Goal: Transaction & Acquisition: Purchase product/service

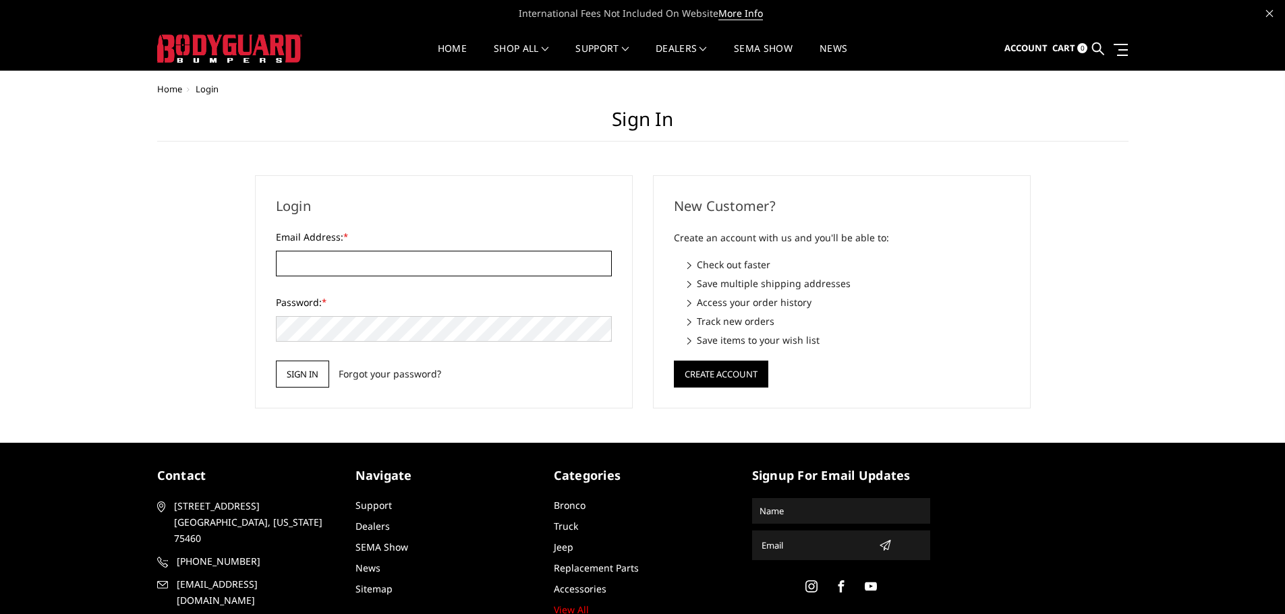
type input "[EMAIL_ADDRESS][DOMAIN_NAME]"
click at [303, 369] on input "Sign in" at bounding box center [302, 374] width 53 height 27
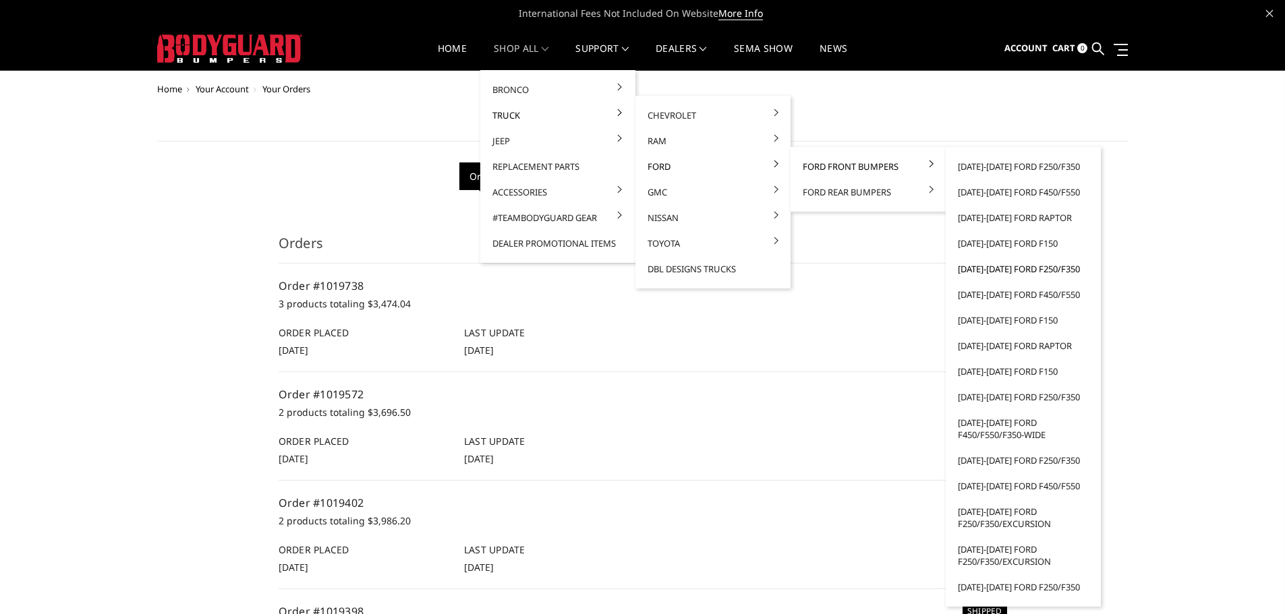
click at [1042, 270] on link "[DATE]-[DATE] Ford F250/F350" at bounding box center [1023, 269] width 144 height 26
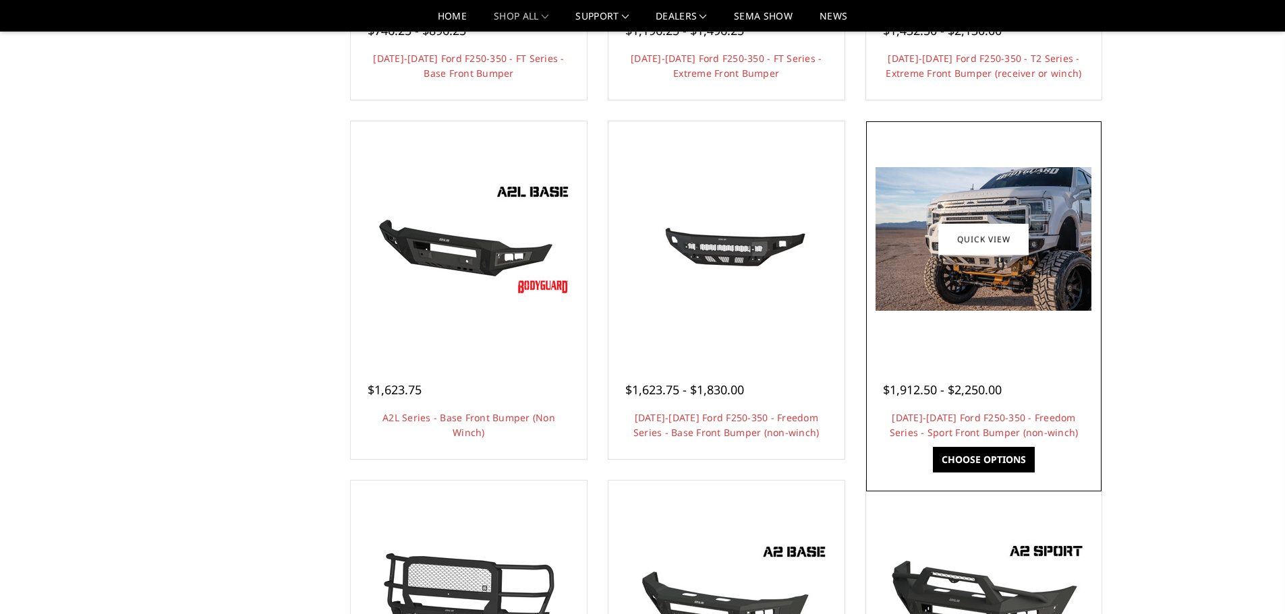
scroll to position [540, 0]
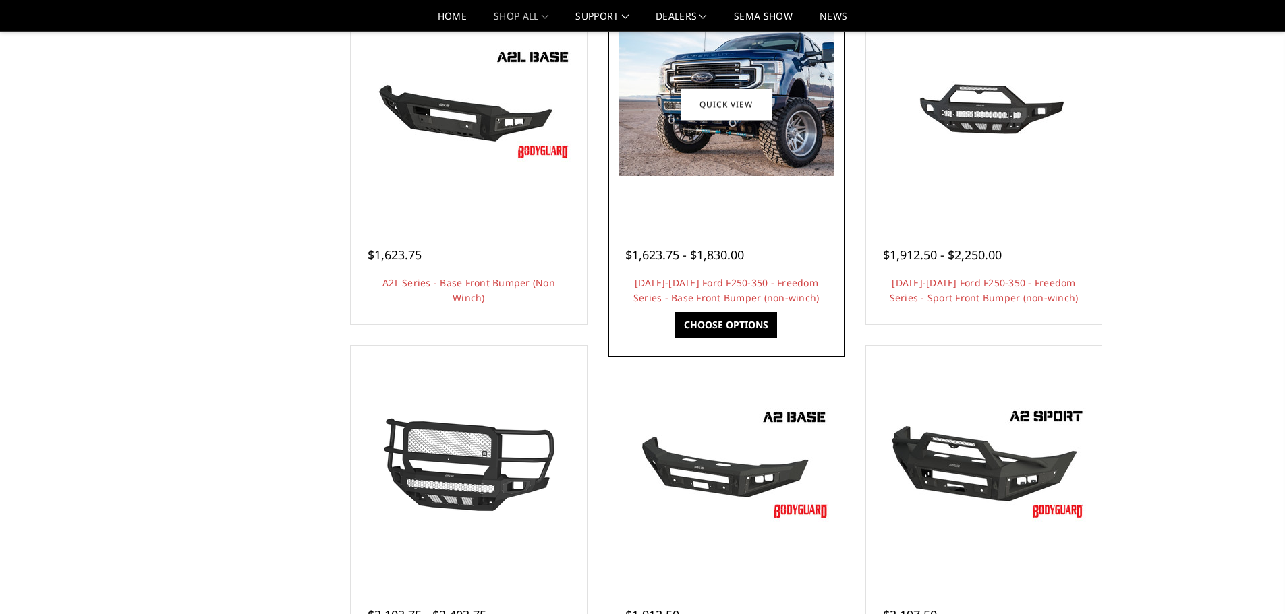
click at [745, 143] on img at bounding box center [726, 104] width 216 height 144
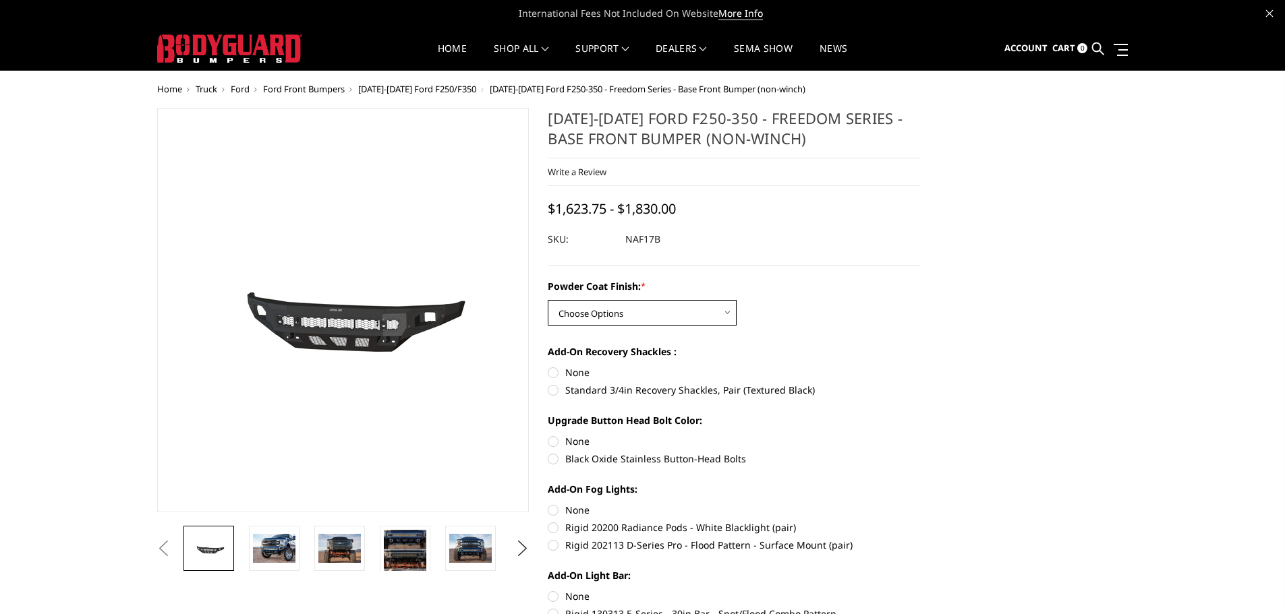
click at [693, 312] on select "Choose Options Bare Metal Texture Black Powder Coat" at bounding box center [642, 313] width 189 height 26
select select "3072"
click at [548, 300] on select "Choose Options Bare Metal Texture Black Powder Coat" at bounding box center [642, 313] width 189 height 26
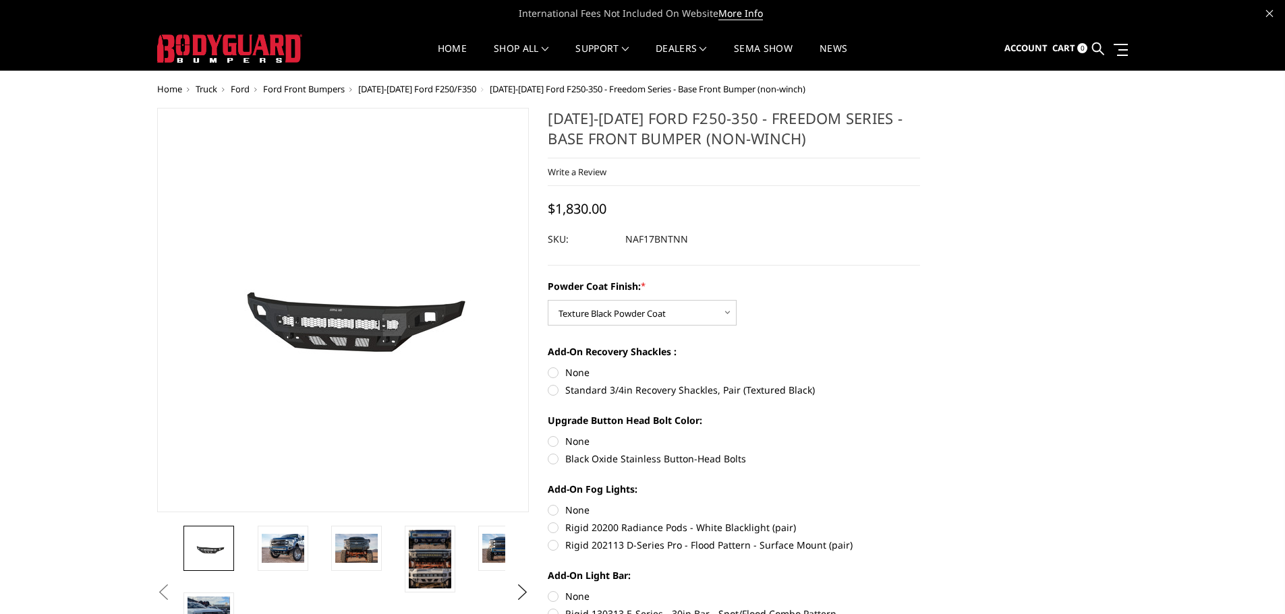
click at [601, 392] on label "Standard 3/4in Recovery Shackles, Pair (Textured Black)" at bounding box center [734, 390] width 372 height 14
click at [920, 366] on input "Standard 3/4in Recovery Shackles, Pair (Textured Black)" at bounding box center [920, 366] width 1 height 1
radio input "true"
click at [608, 461] on label "Black Oxide Stainless Button-Head Bolts" at bounding box center [734, 459] width 372 height 14
click at [920, 435] on input "Black Oxide Stainless Button-Head Bolts" at bounding box center [920, 434] width 1 height 1
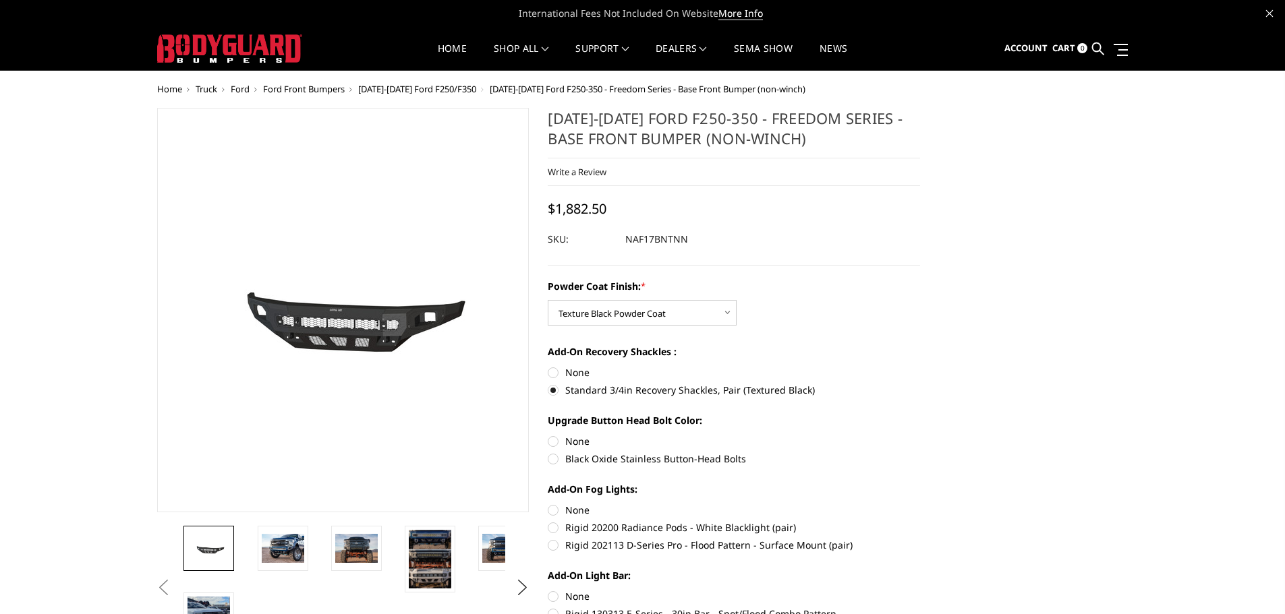
radio input "true"
click at [609, 545] on label "Rigid 202113 D-Series Pro - Flood Pattern - Surface Mount (pair)" at bounding box center [734, 545] width 372 height 14
click at [920, 521] on input "Rigid 202113 D-Series Pro - Flood Pattern - Surface Mount (pair)" at bounding box center [920, 521] width 1 height 1
radio input "true"
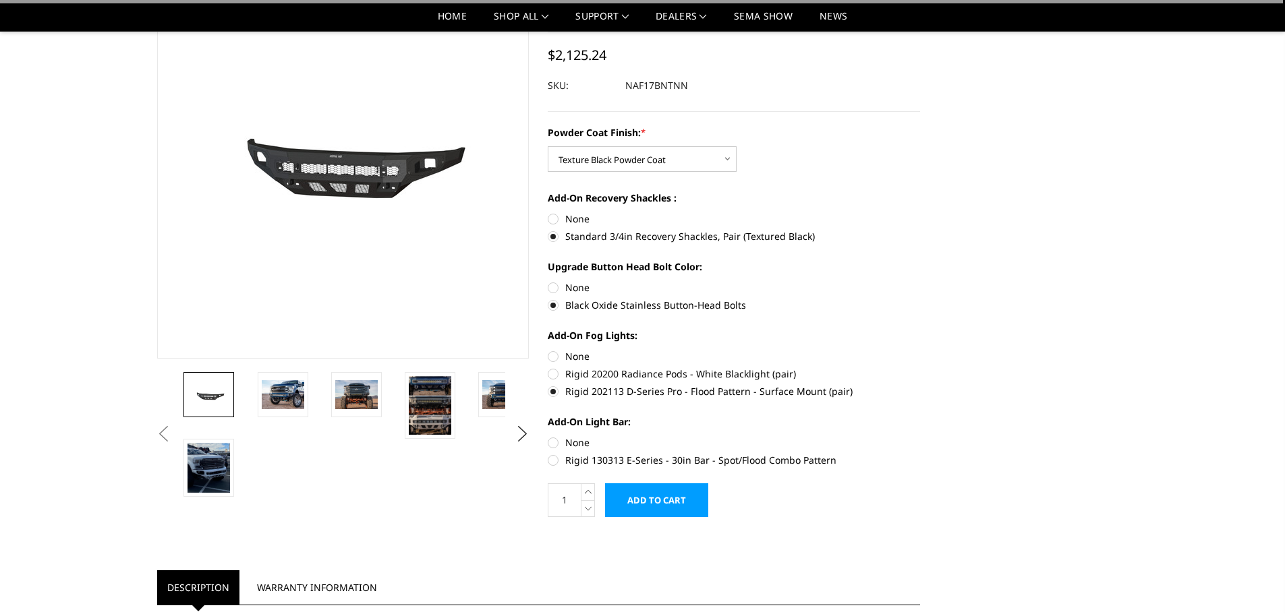
scroll to position [135, 0]
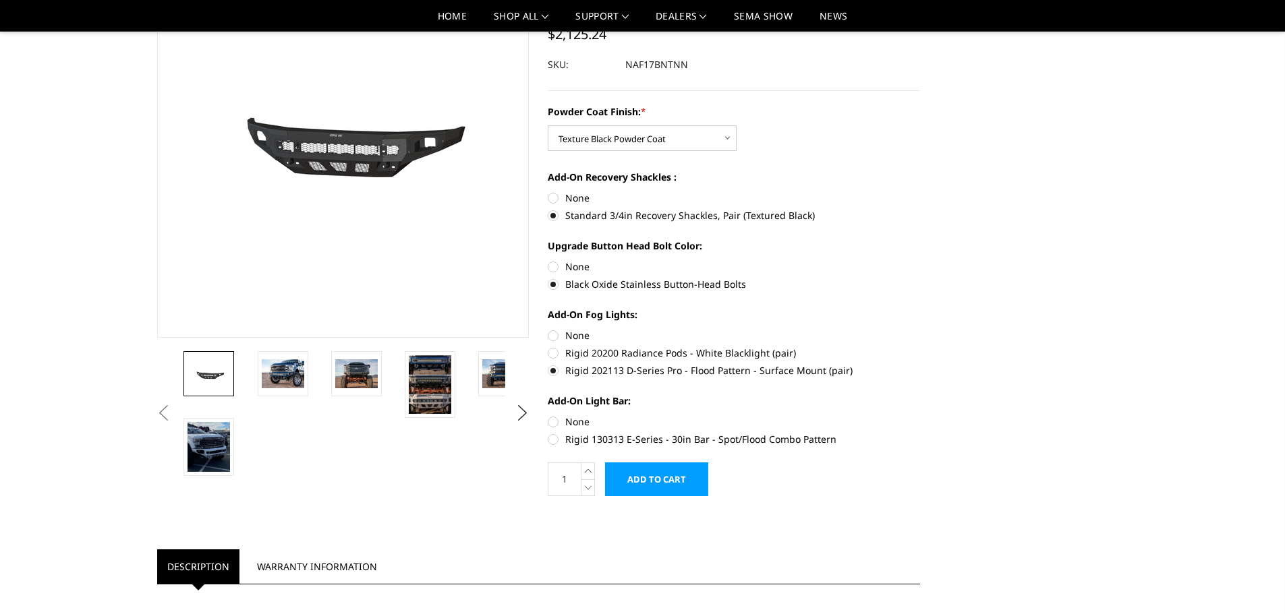
click at [600, 440] on label "Rigid 130313 E-Series - 30in Bar - Spot/Flood Combo Pattern" at bounding box center [734, 439] width 372 height 14
click at [920, 415] on input "Rigid 130313 E-Series - 30in Bar - Spot/Flood Combo Pattern" at bounding box center [920, 415] width 1 height 1
radio input "true"
click at [343, 376] on img at bounding box center [356, 373] width 42 height 28
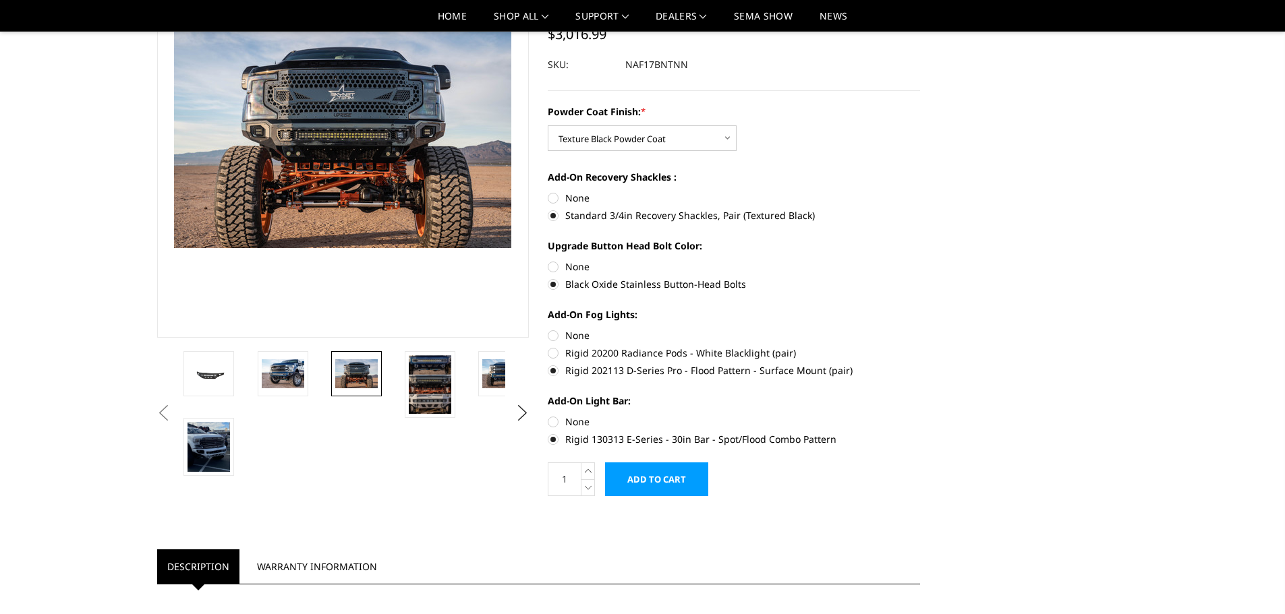
scroll to position [103, 0]
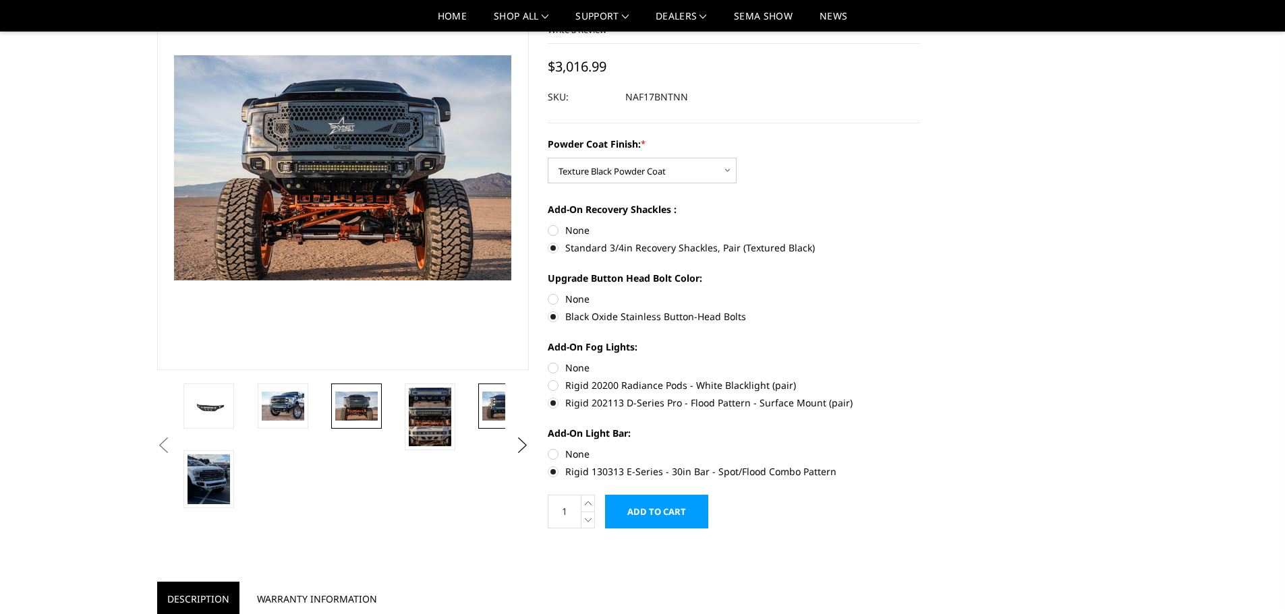
click at [484, 403] on img at bounding box center [503, 406] width 42 height 28
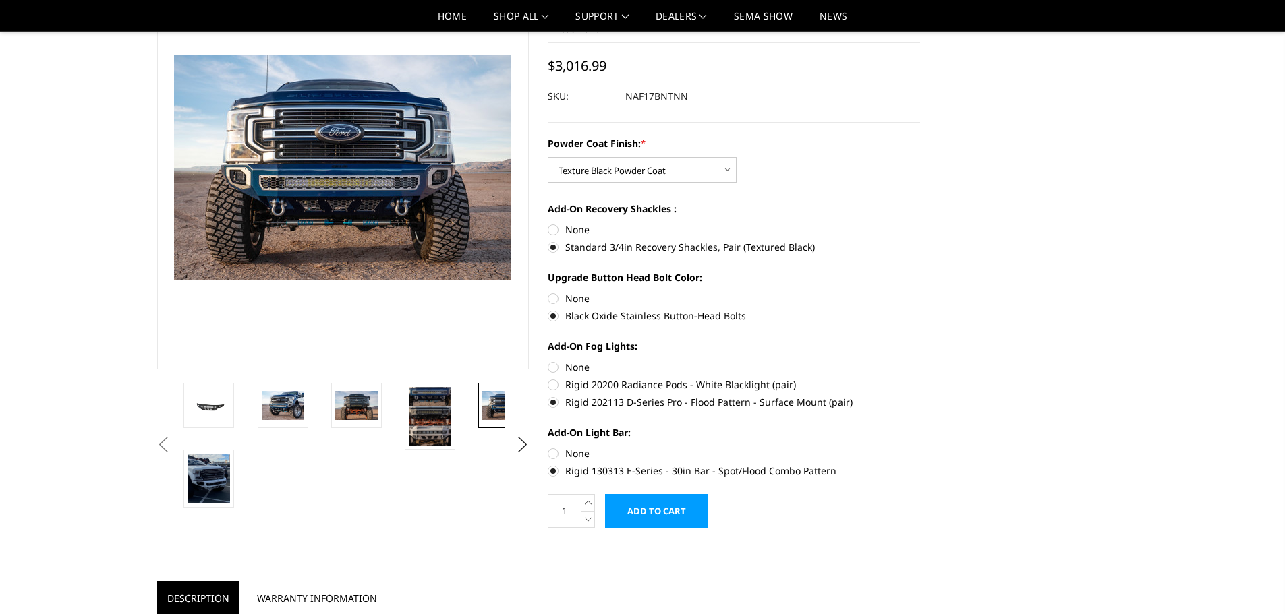
scroll to position [0, 0]
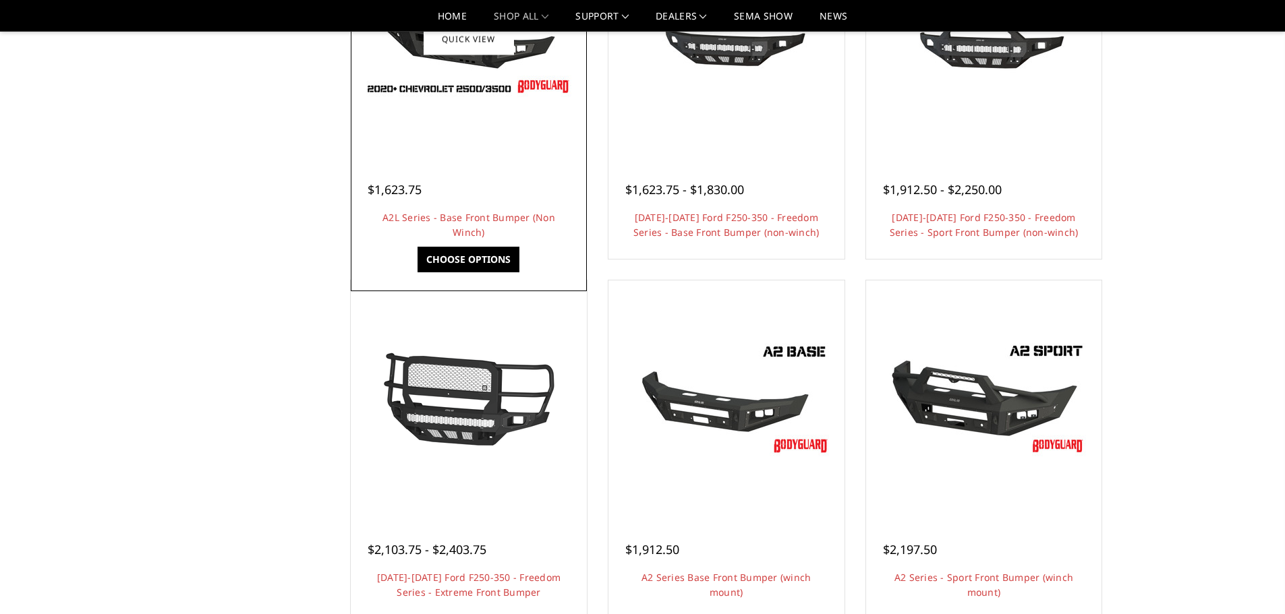
scroll to position [607, 0]
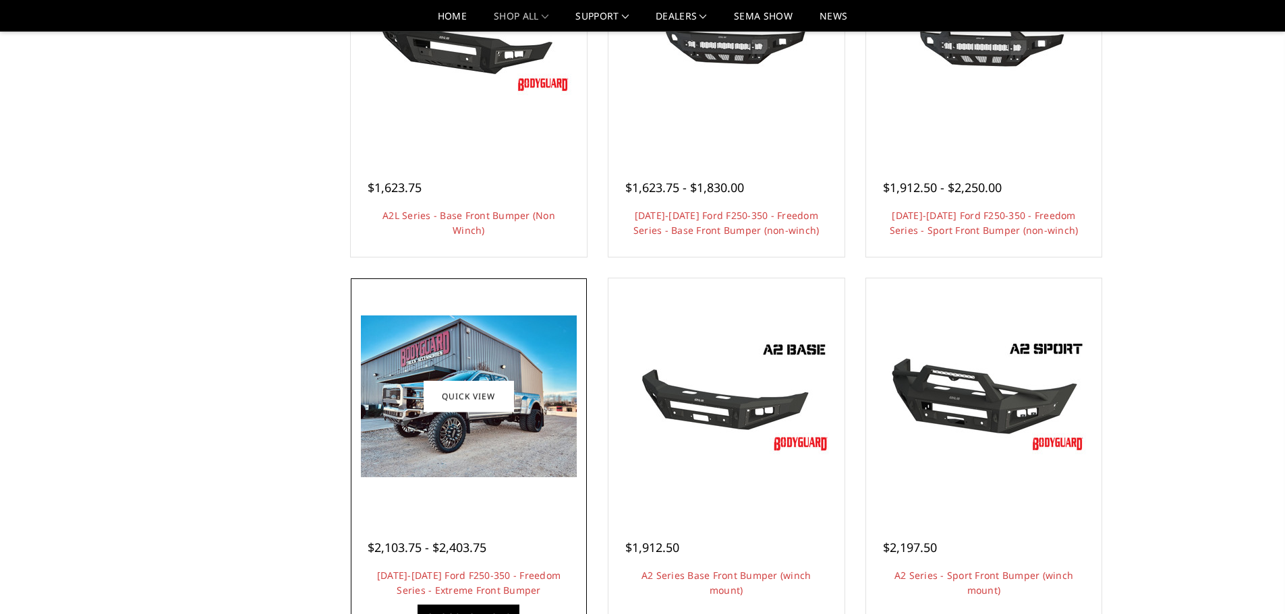
click at [384, 460] on img at bounding box center [469, 397] width 216 height 162
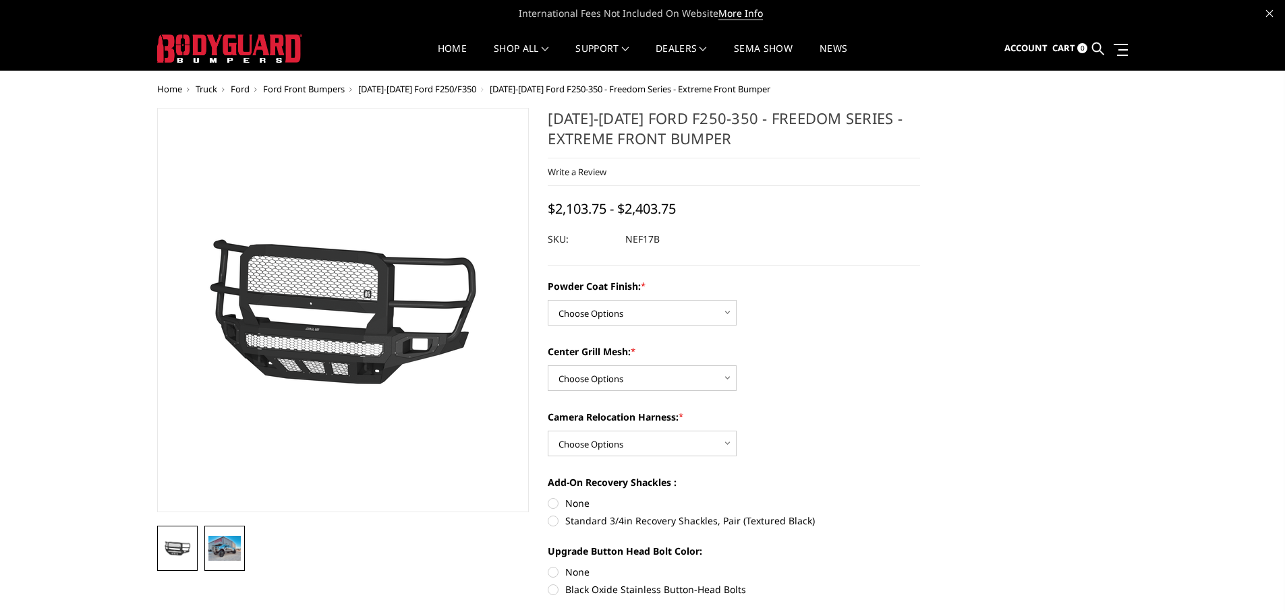
click at [224, 559] on img at bounding box center [224, 548] width 32 height 24
